Goal: Book appointment/travel/reservation

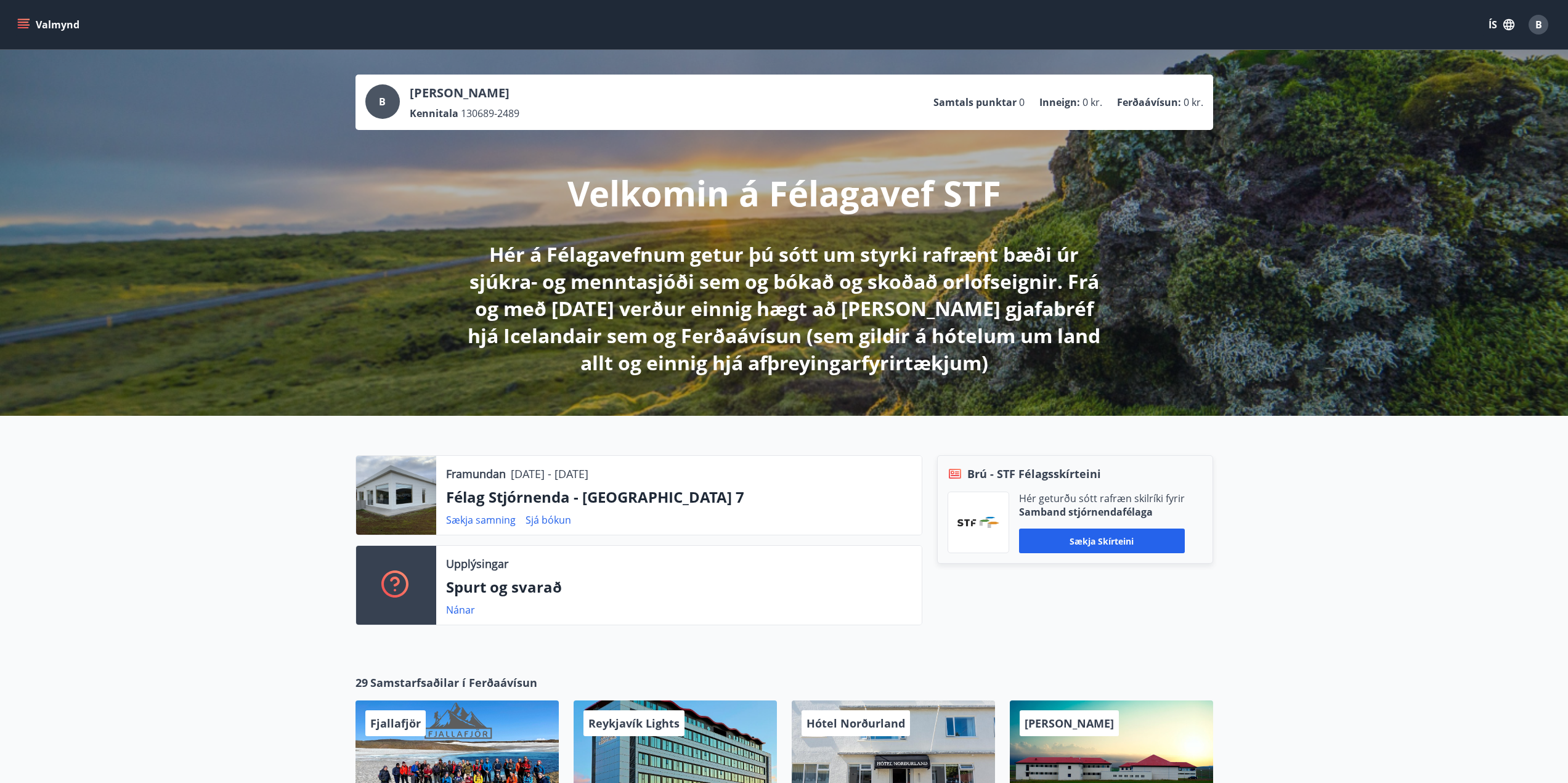
click at [530, 491] on p "Félag Stjórnenda - [GEOGRAPHIC_DATA] 7" at bounding box center [679, 497] width 466 height 21
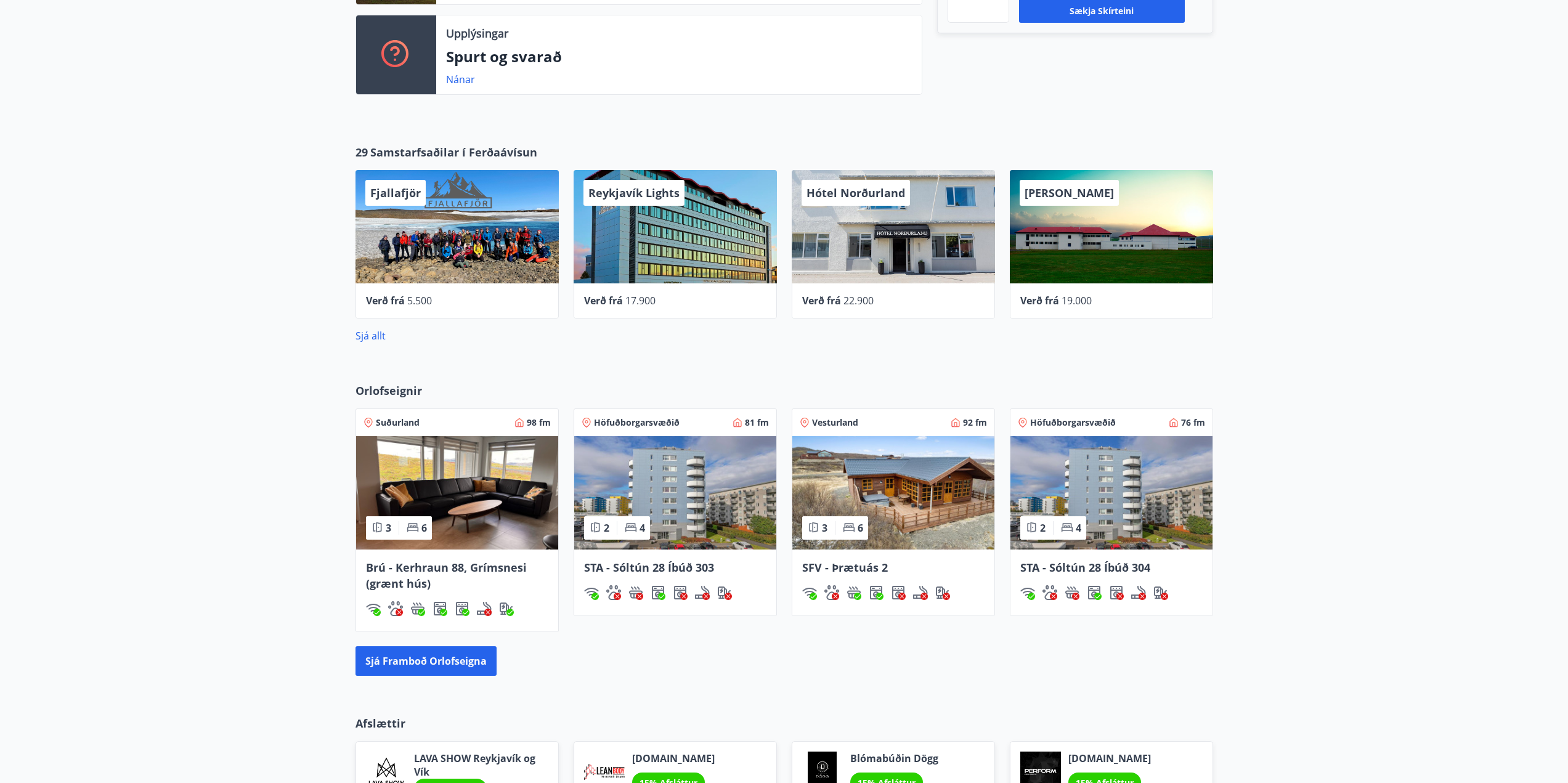
scroll to position [379, 0]
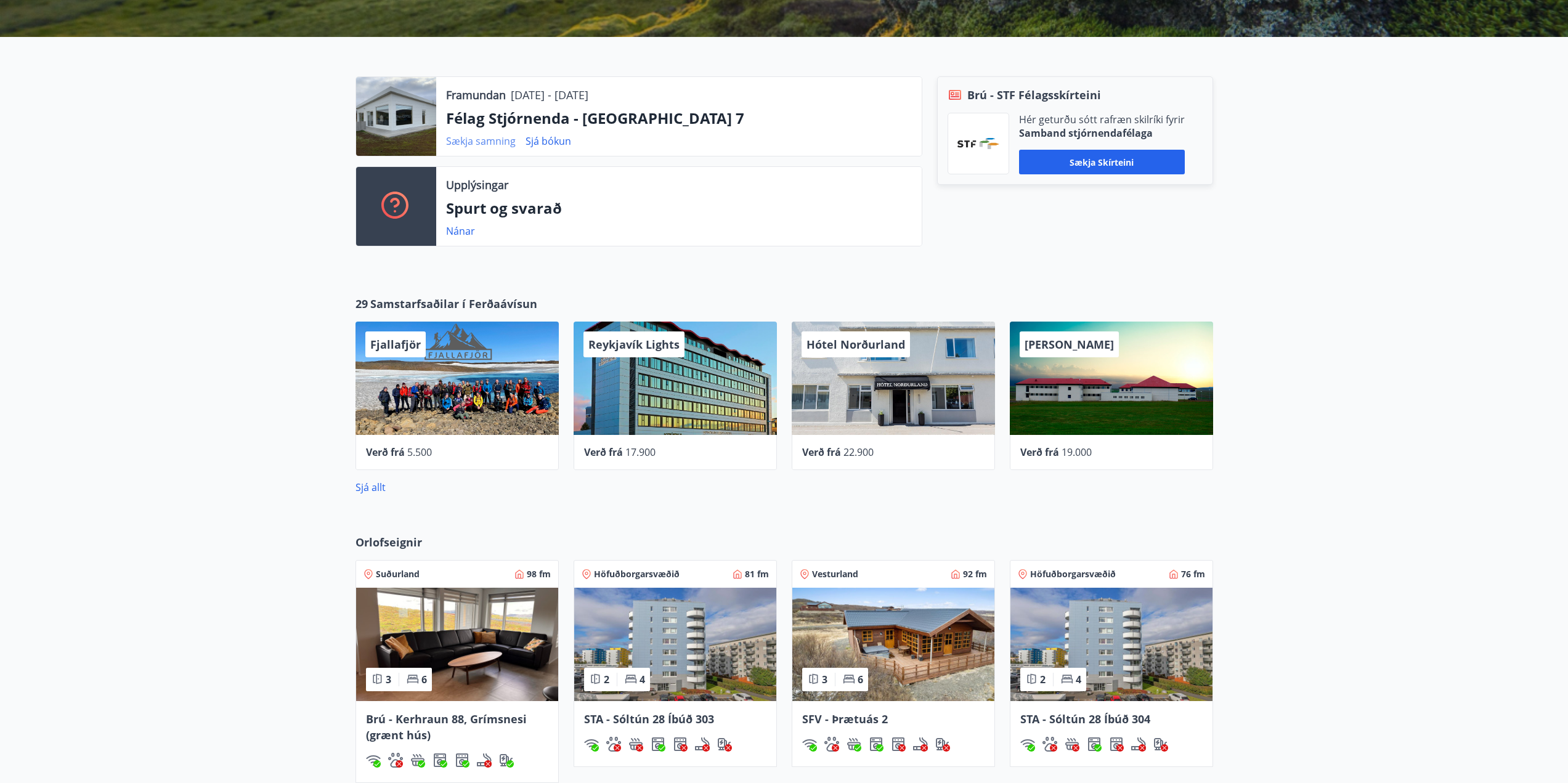
click at [475, 147] on link "Sækja samning" at bounding box center [481, 141] width 70 height 14
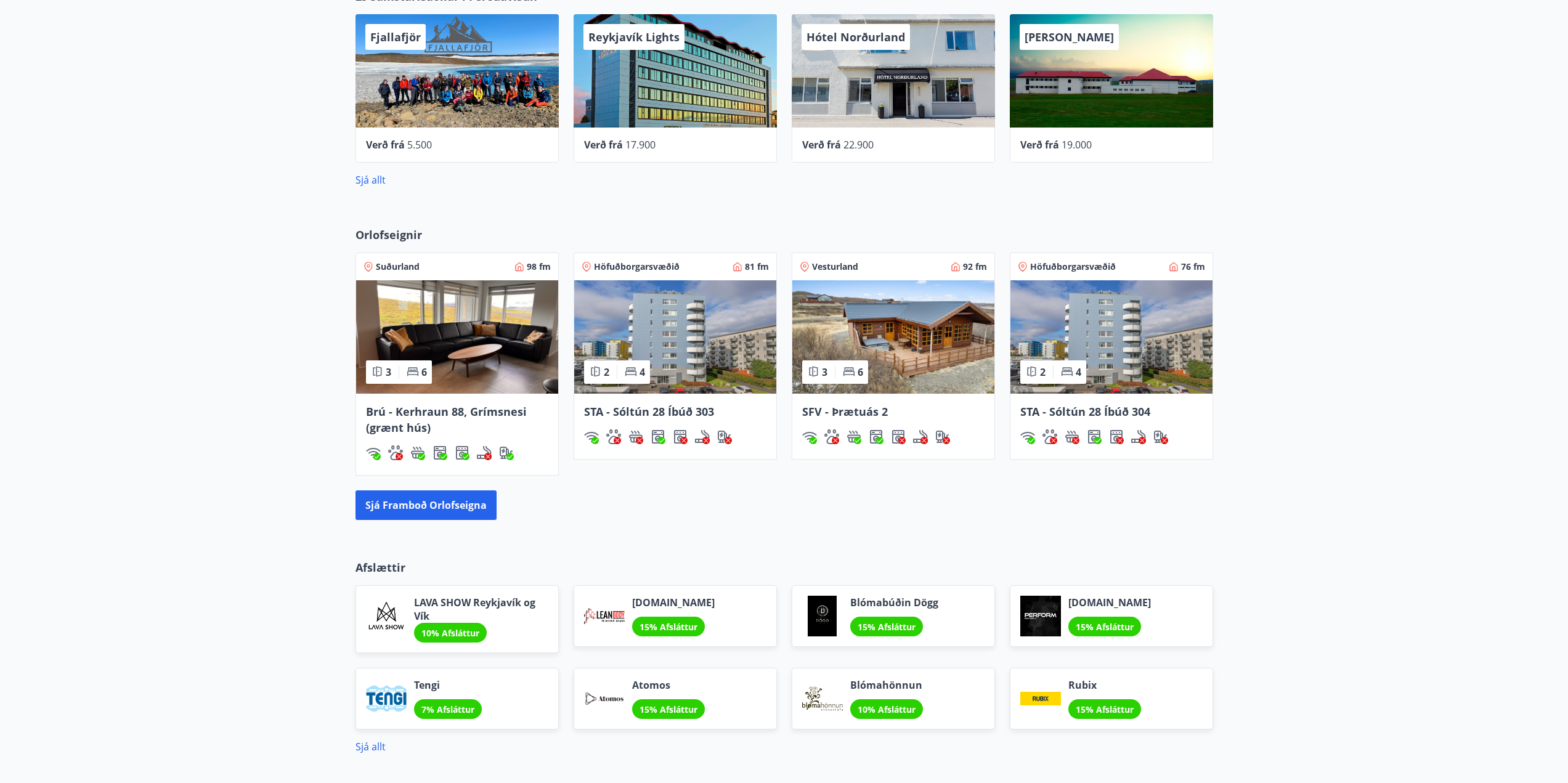
scroll to position [811, 0]
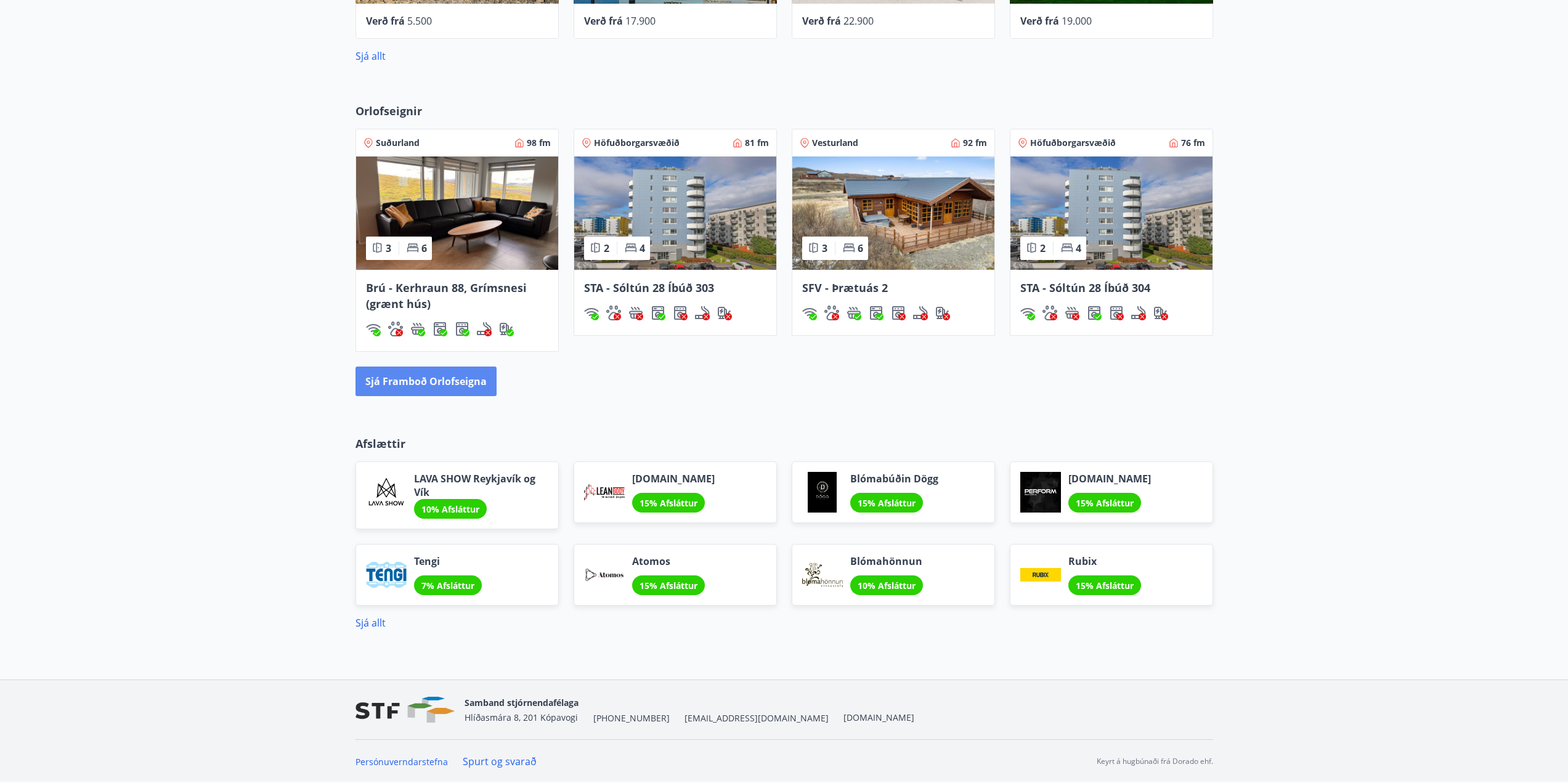
click at [466, 378] on button "Sjá framboð orlofseigna" at bounding box center [425, 381] width 141 height 30
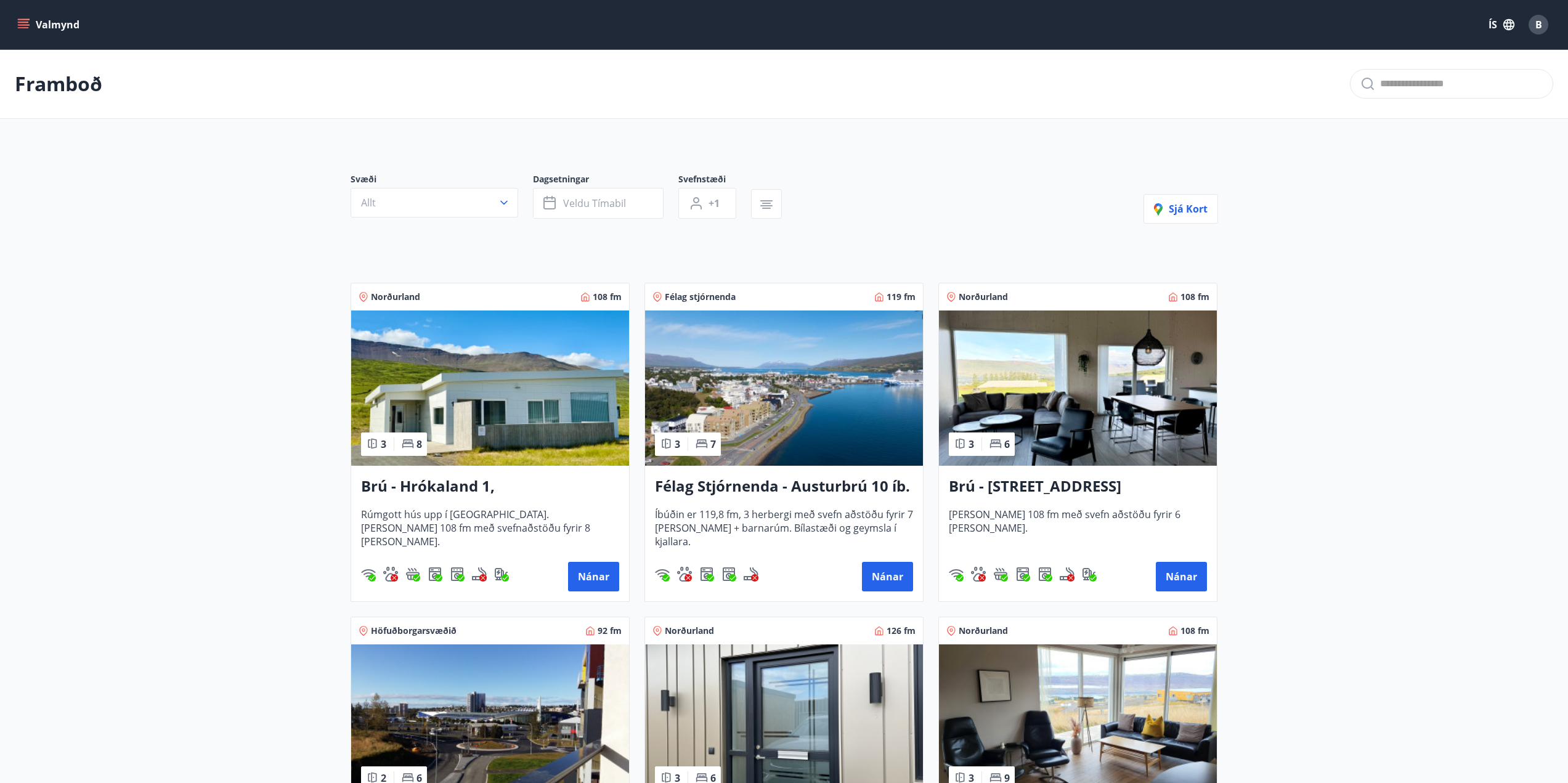
click at [463, 220] on div at bounding box center [573, 221] width 446 height 5
click at [463, 206] on button "Allt" at bounding box center [434, 203] width 168 height 30
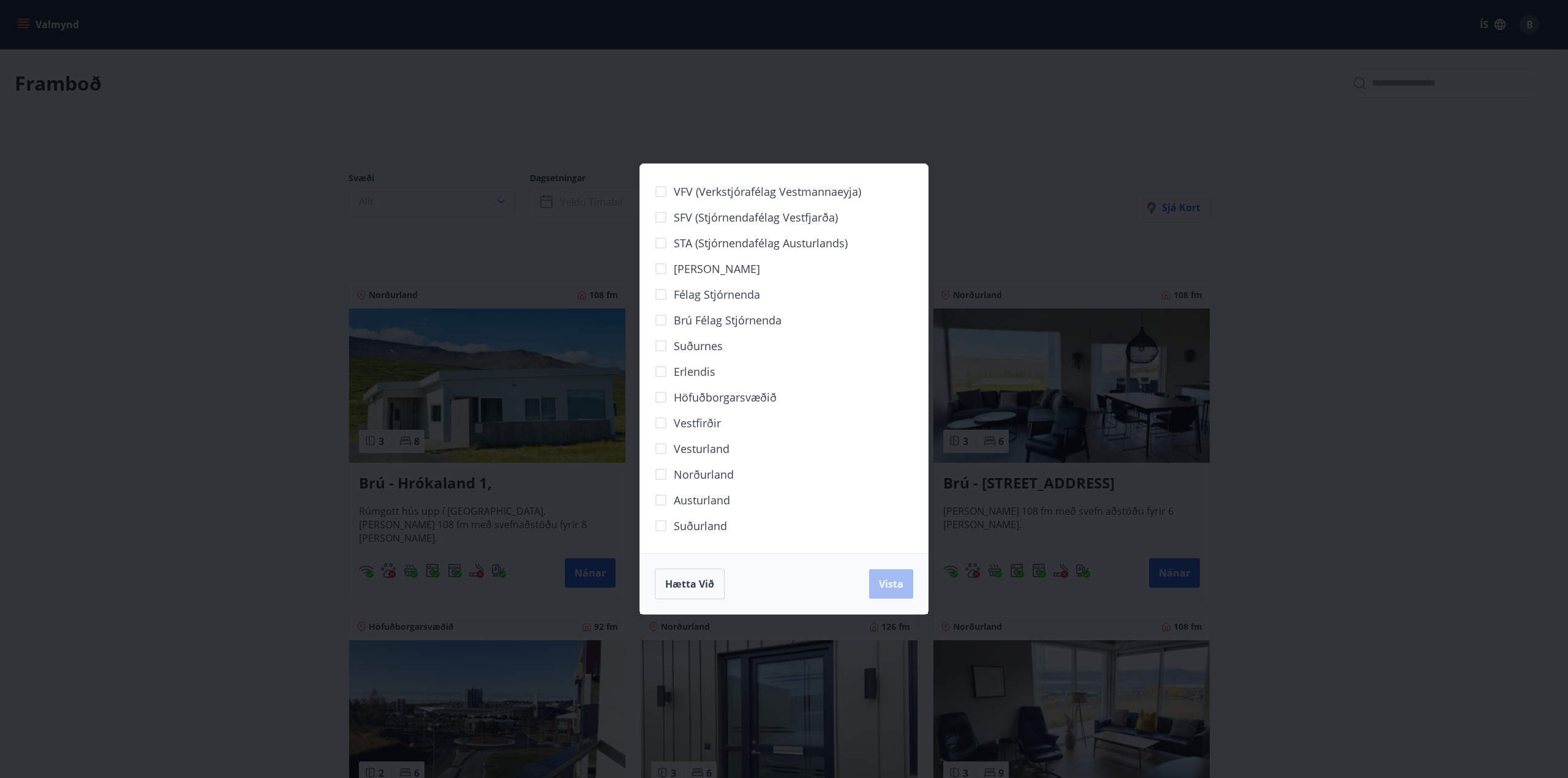
click at [686, 476] on span "Norðurland" at bounding box center [704, 474] width 60 height 16
click at [877, 582] on button "Vista" at bounding box center [891, 584] width 44 height 30
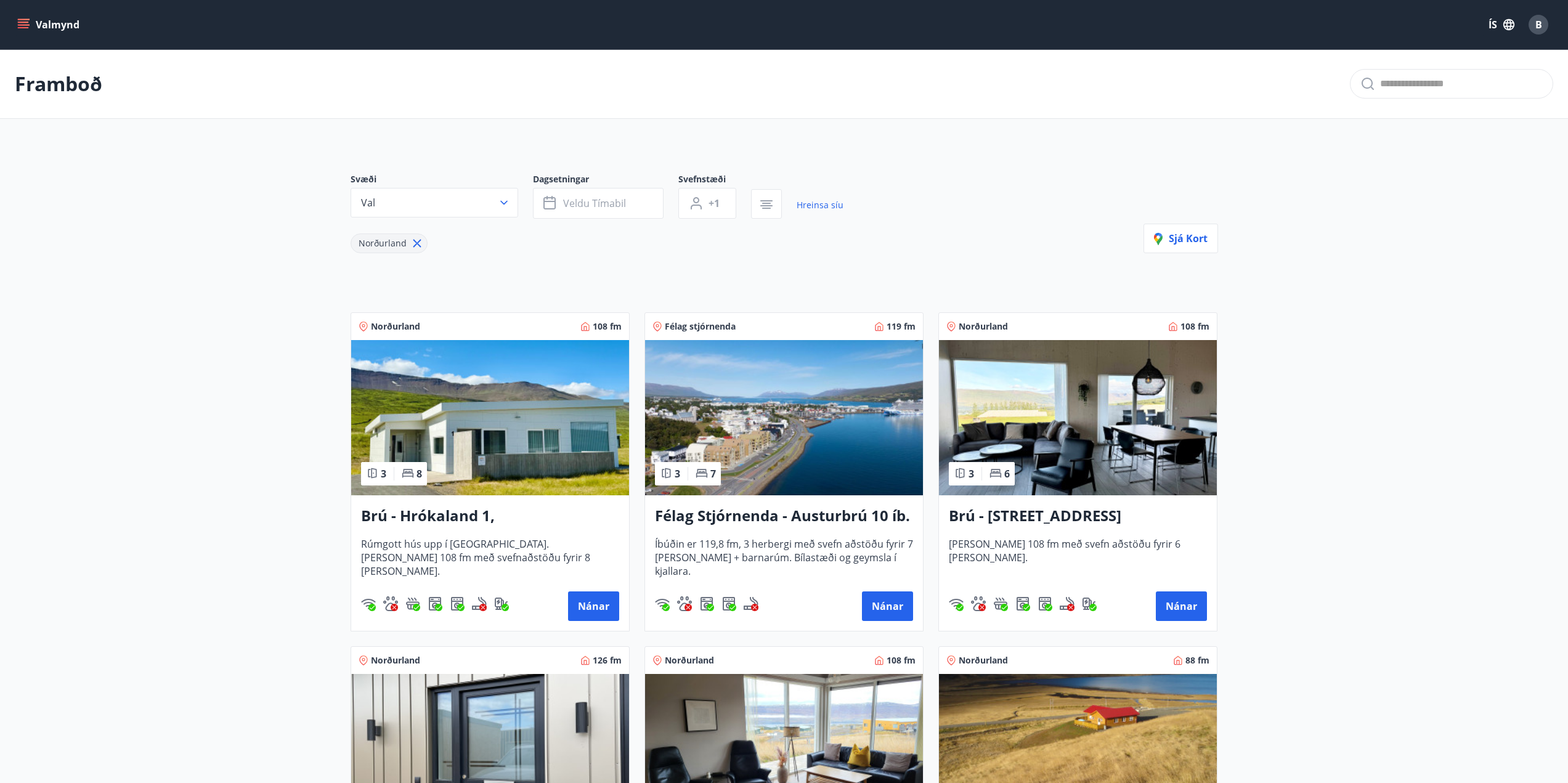
click at [185, 403] on main "Framboð Svæði Val Dagsetningar Veldu tímabil Svefnstæði +1 Hreinsa síu Norðurla…" at bounding box center [784, 679] width 1568 height 1260
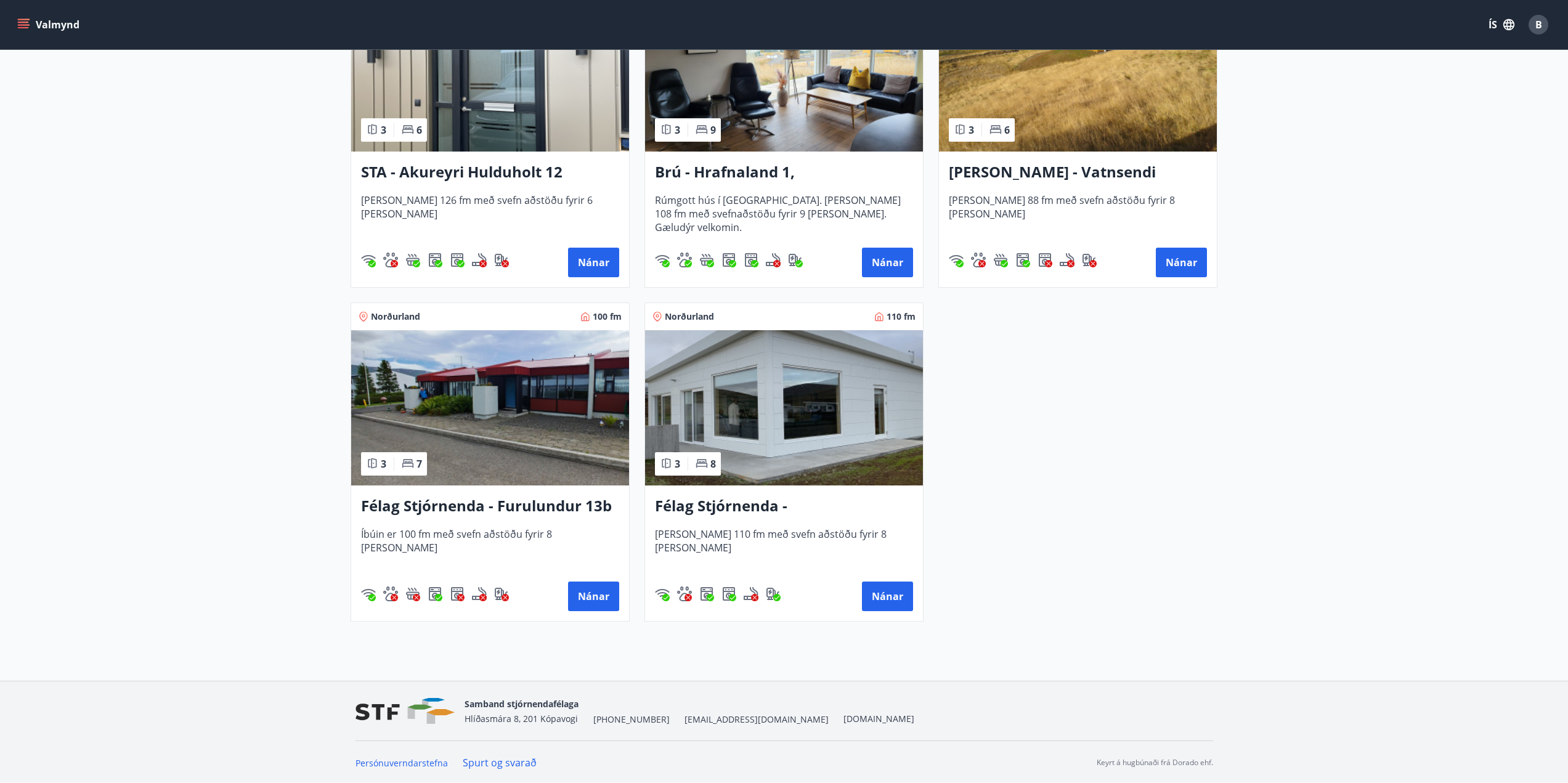
click at [750, 413] on img at bounding box center [784, 407] width 278 height 155
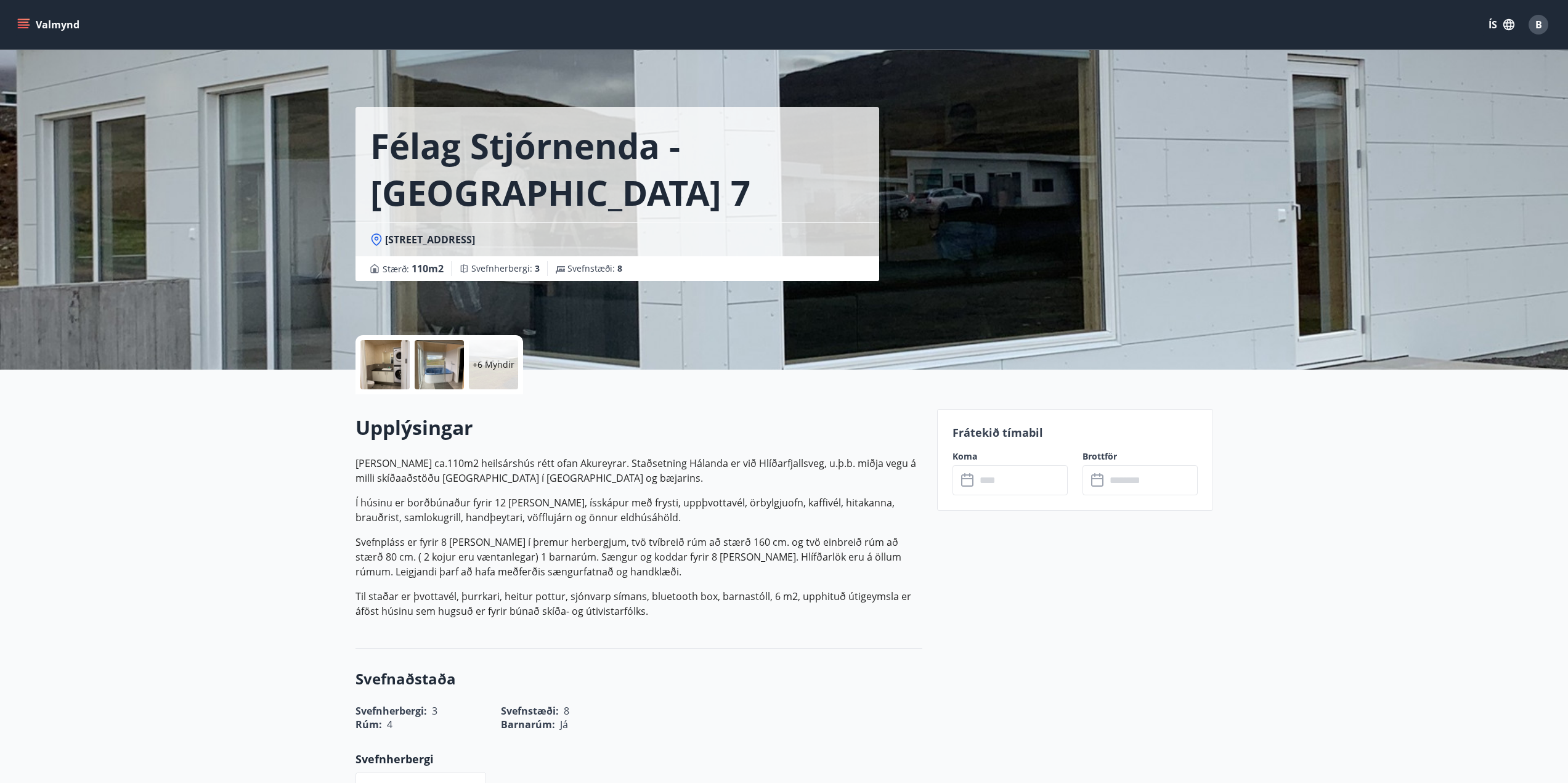
click at [507, 371] on div "+6 Myndir" at bounding box center [494, 364] width 49 height 49
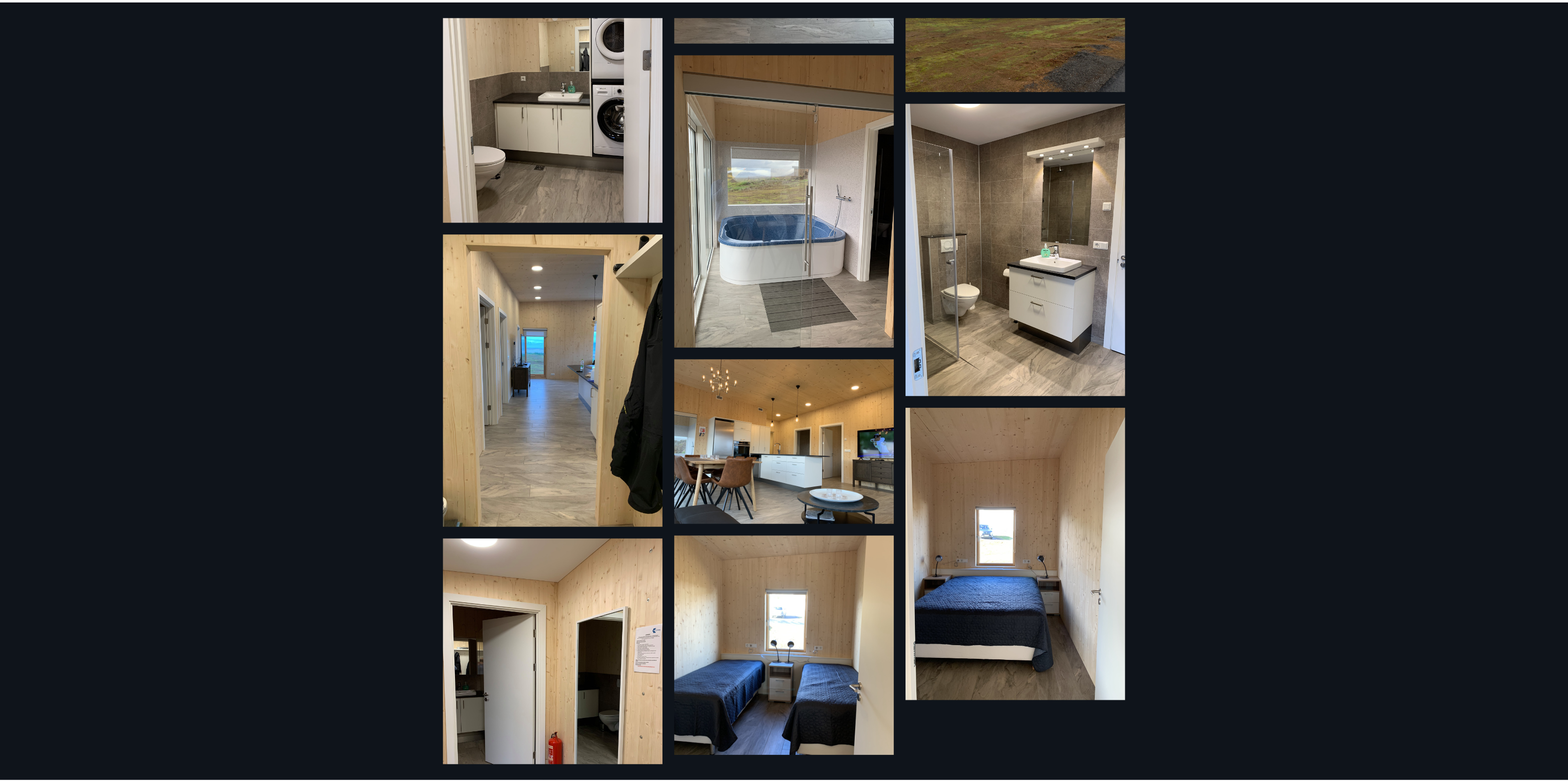
scroll to position [378, 0]
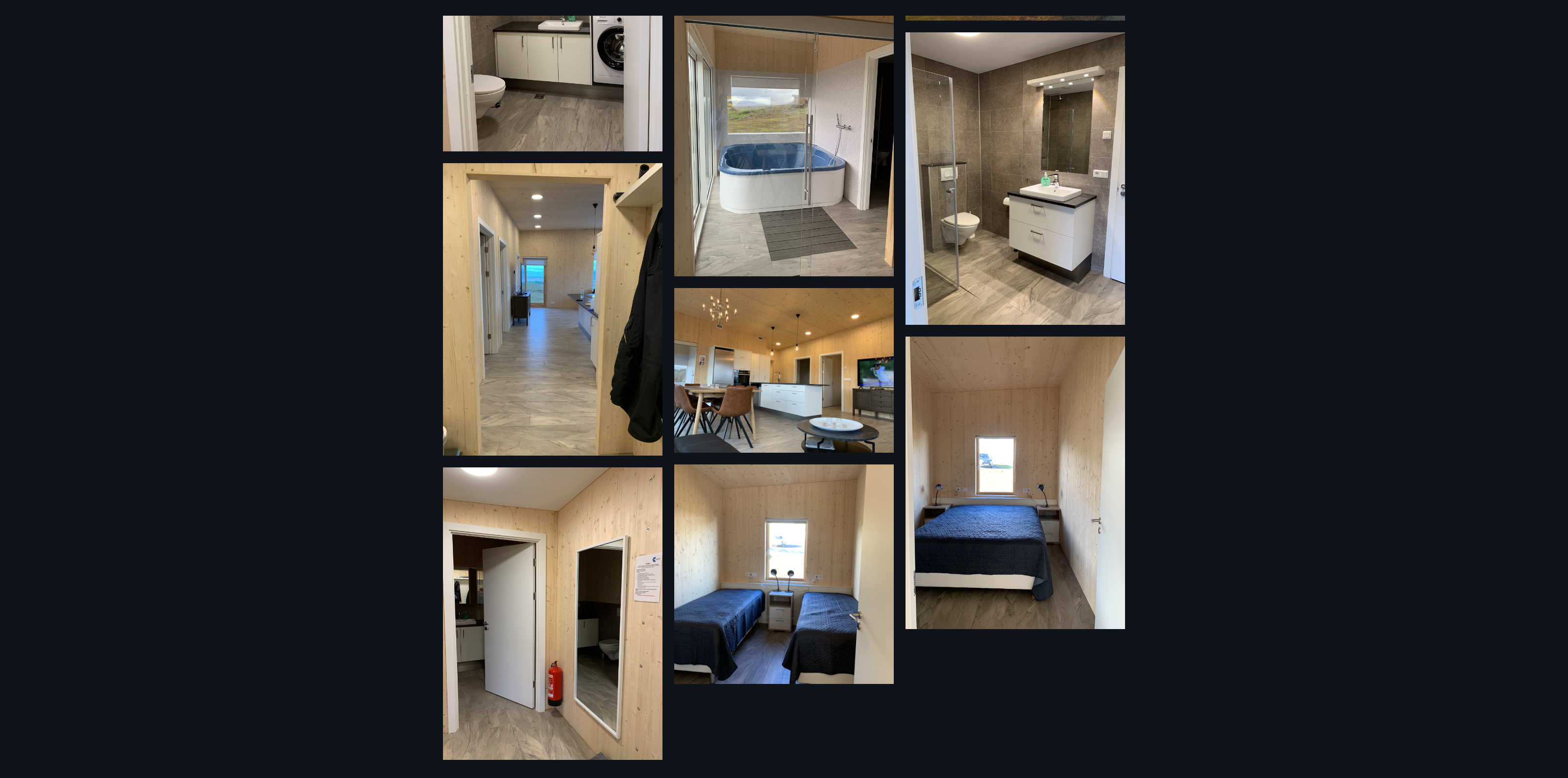
click at [1186, 165] on div "12 Myndir" at bounding box center [784, 389] width 1568 height 778
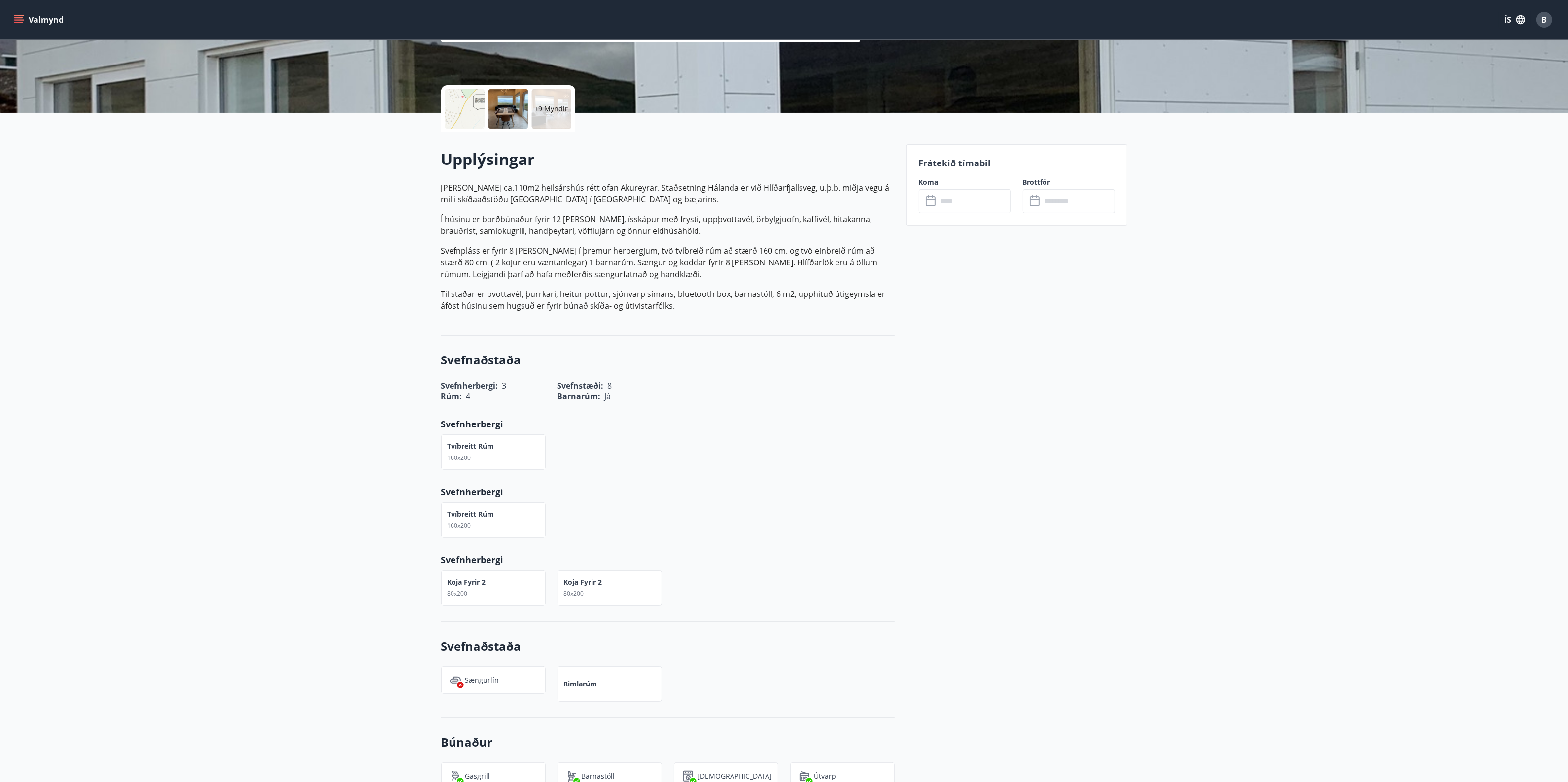
scroll to position [185, 0]
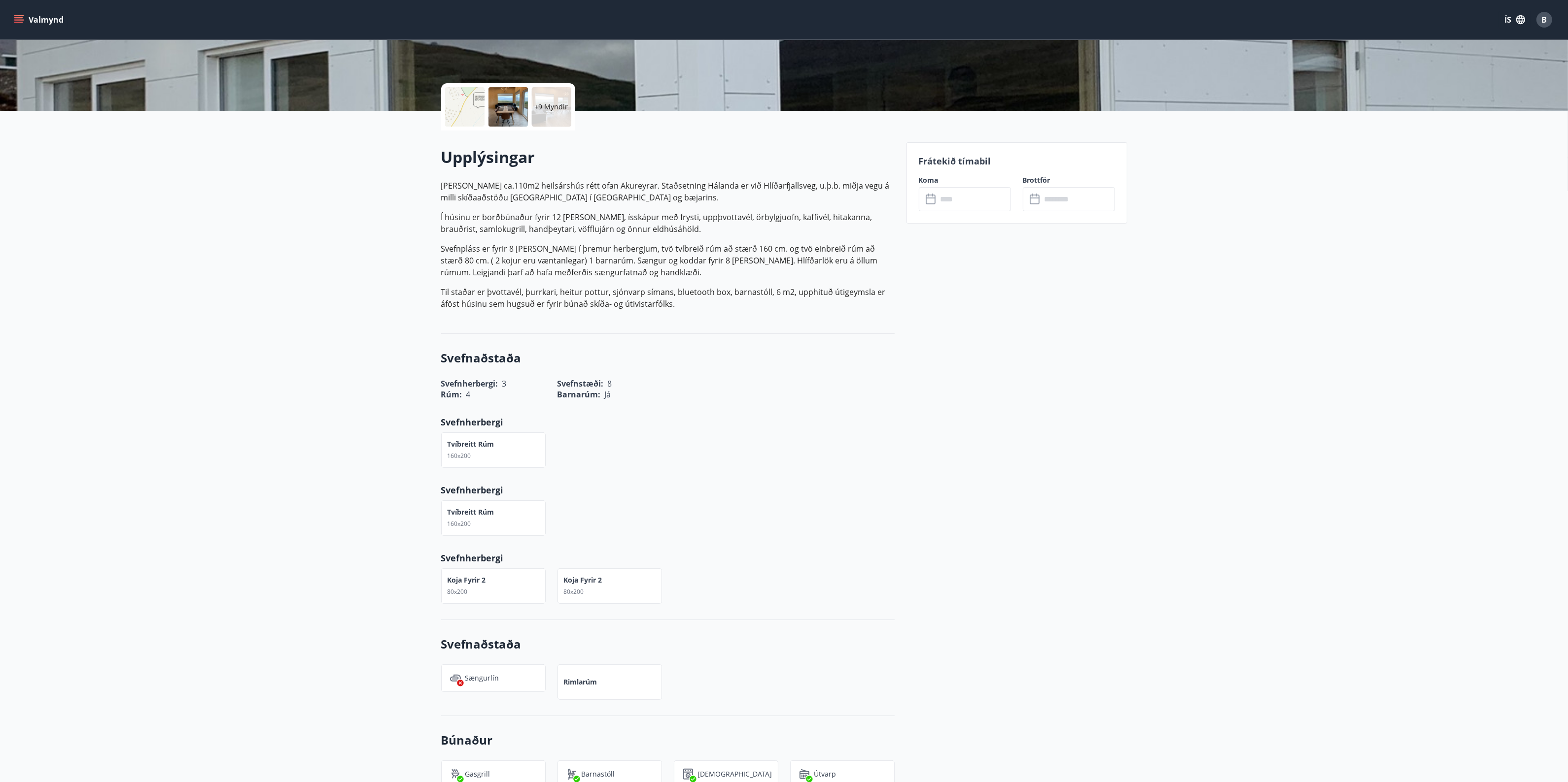
drag, startPoint x: 440, startPoint y: 151, endPoint x: 803, endPoint y: 331, distance: 405.2
click at [803, 331] on div "Upplýsingar [PERSON_NAME] ca.110m2 heilsárshús rétt ofan Akureyrar. Staðsetning…" at bounding box center [667, 232] width 454 height 203
copy div "Upplýsingar [PERSON_NAME] ca.110m2 heilsárshús rétt ofan Akureyrar. Staðsetning…"
